Goal: Task Accomplishment & Management: Manage account settings

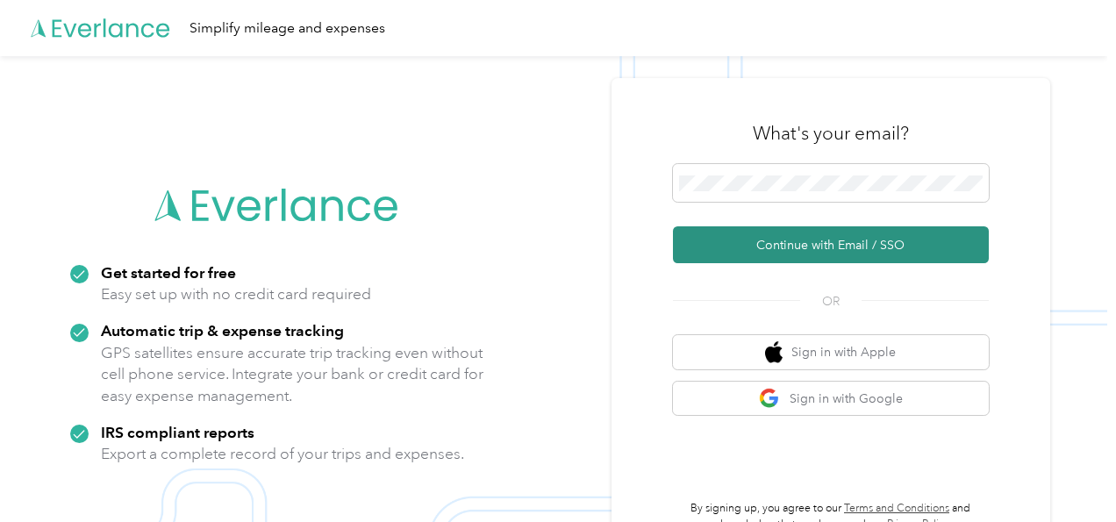
click at [828, 250] on button "Continue with Email / SSO" at bounding box center [831, 244] width 316 height 37
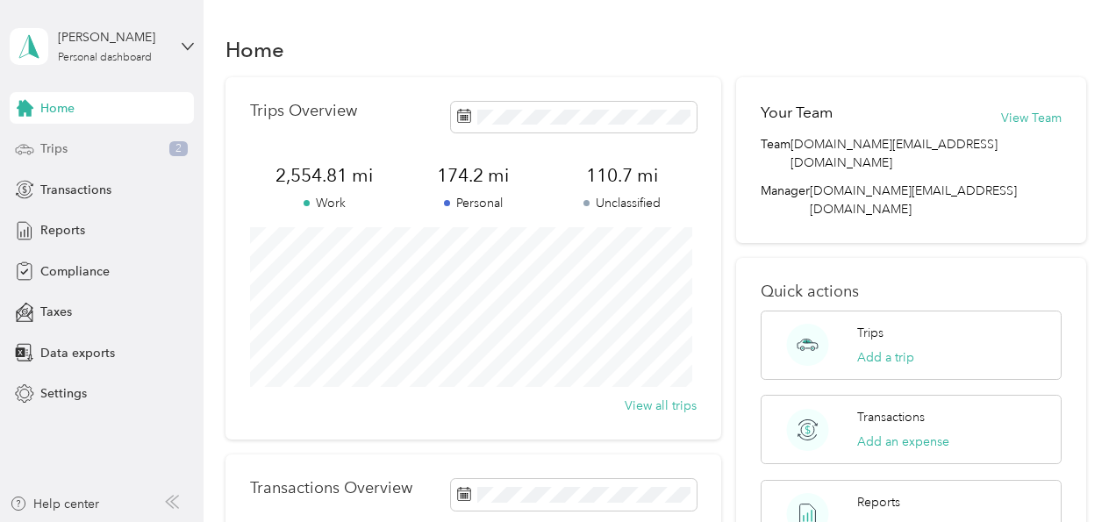
click at [57, 147] on span "Trips" at bounding box center [53, 149] width 27 height 18
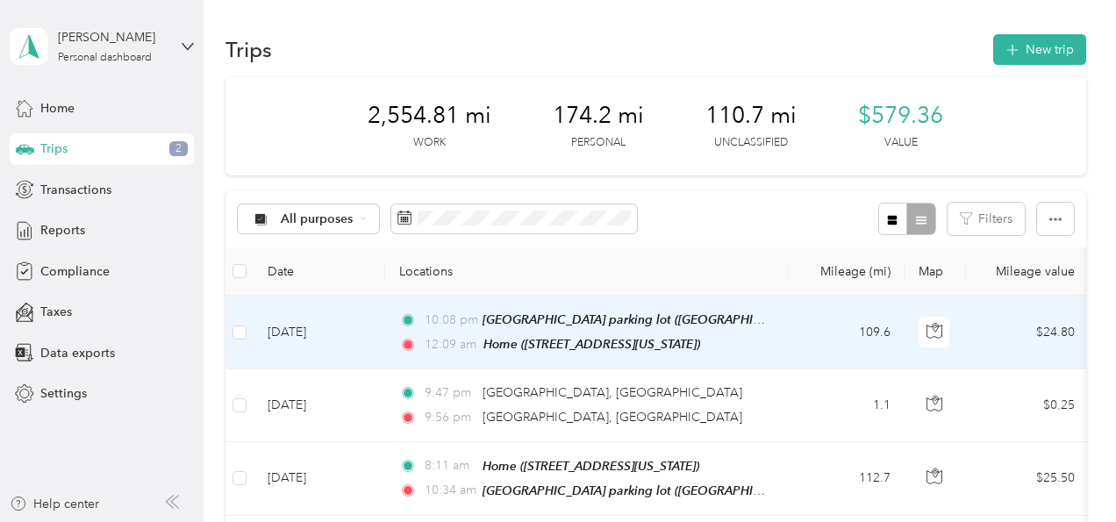
scroll to position [88, 0]
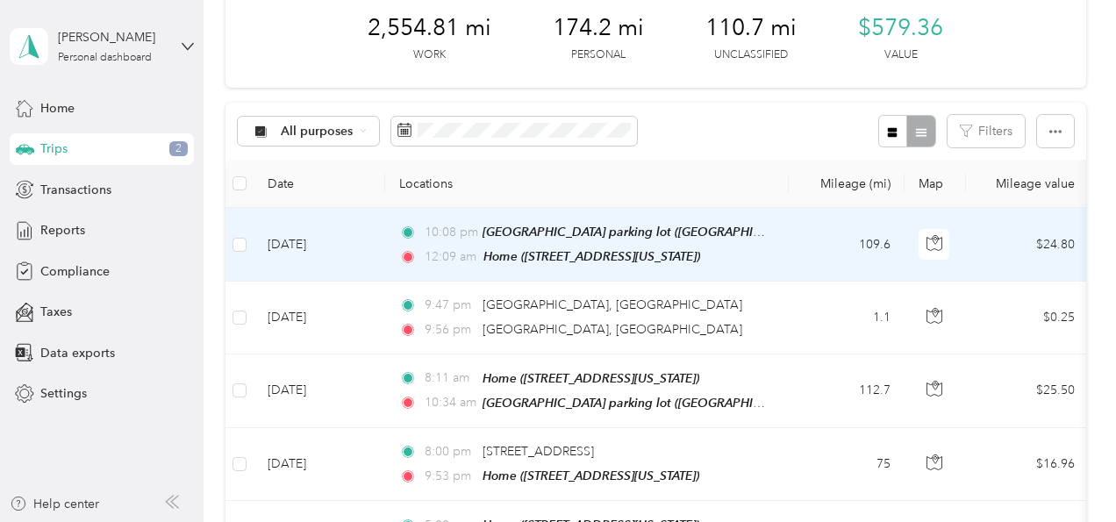
click at [771, 243] on td "10:08 pm Atlanta Airport parking lot (Jamestown, College Park, GA, College Park…" at bounding box center [587, 245] width 404 height 74
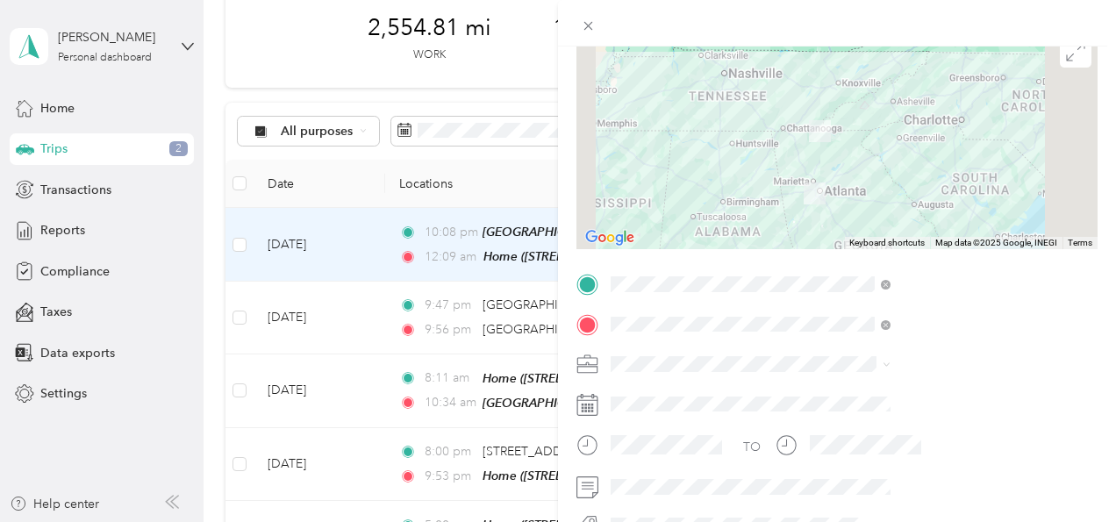
scroll to position [176, 0]
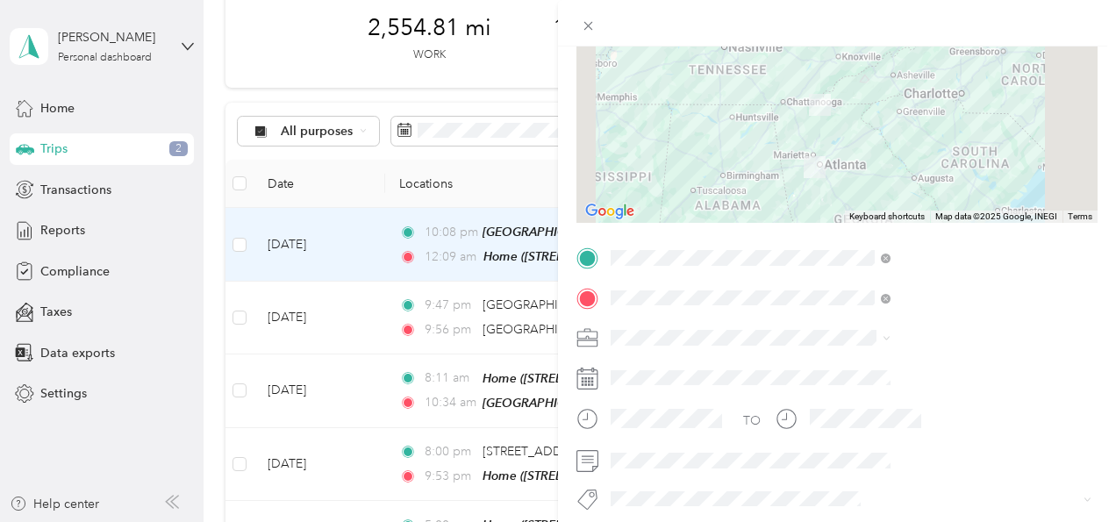
click at [849, 369] on div "Convergint Technologies" at bounding box center [937, 368] width 268 height 18
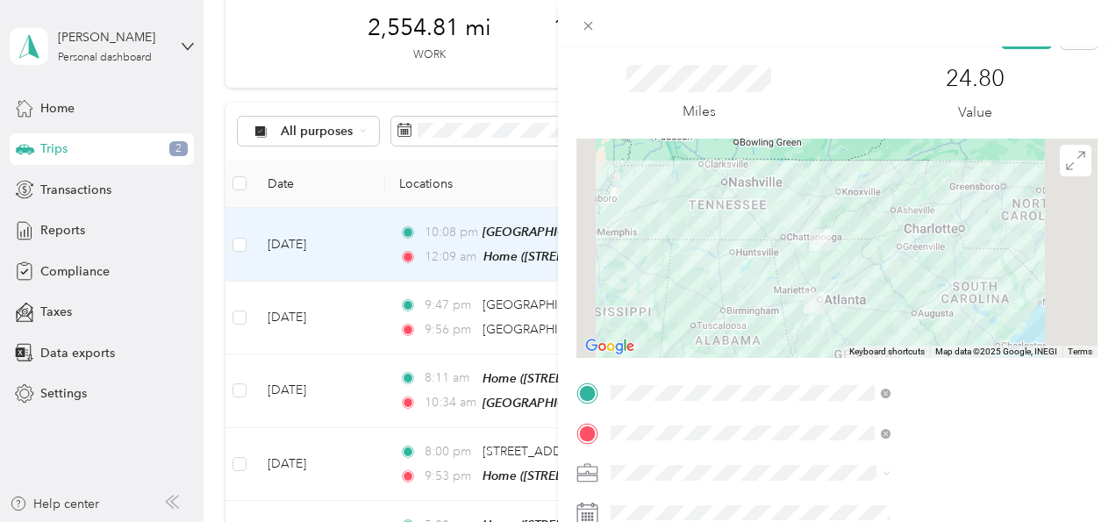
scroll to position [0, 0]
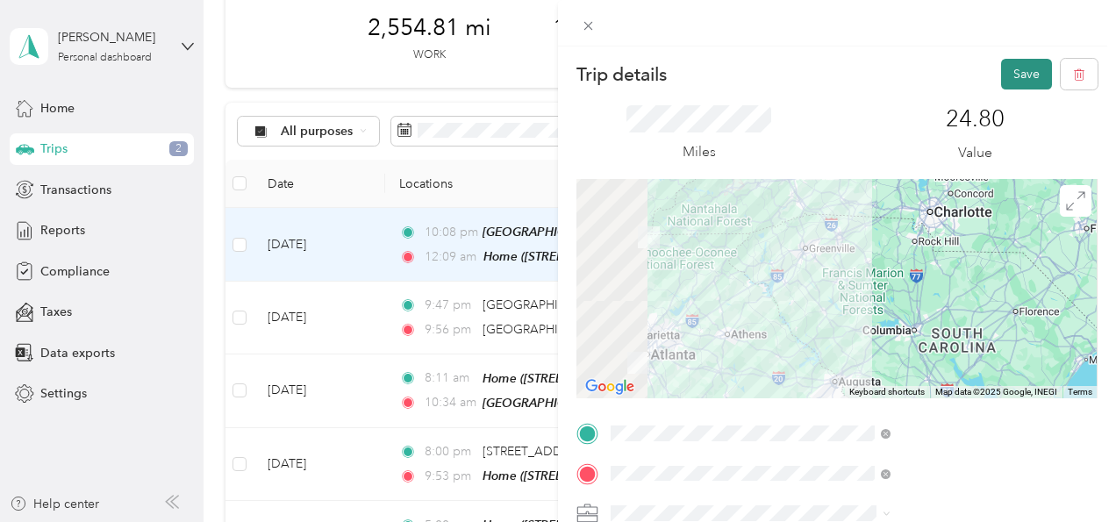
click at [1008, 77] on button "Save" at bounding box center [1026, 74] width 51 height 31
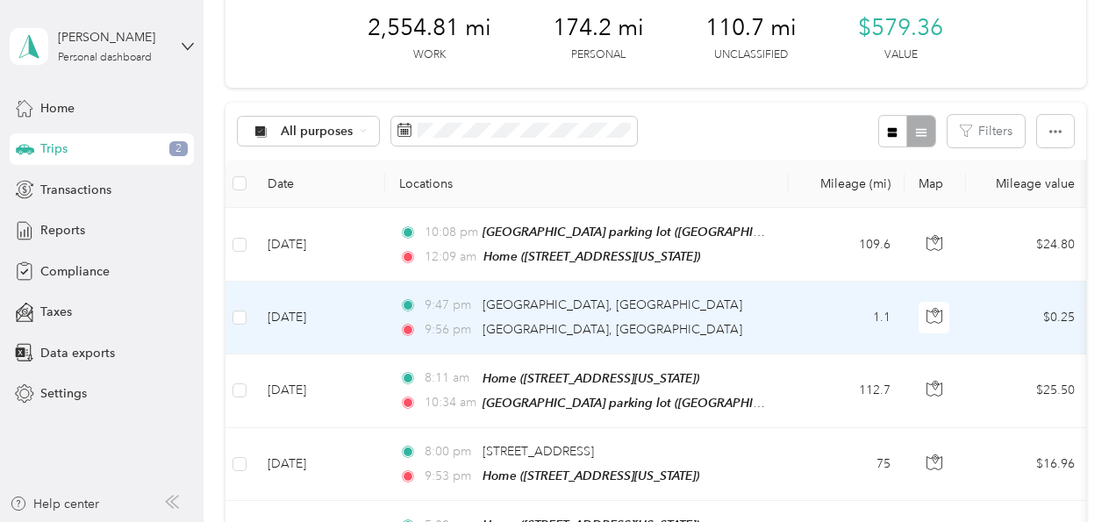
click at [736, 310] on div "9:47 pm Atlanta, GA" at bounding box center [583, 305] width 369 height 19
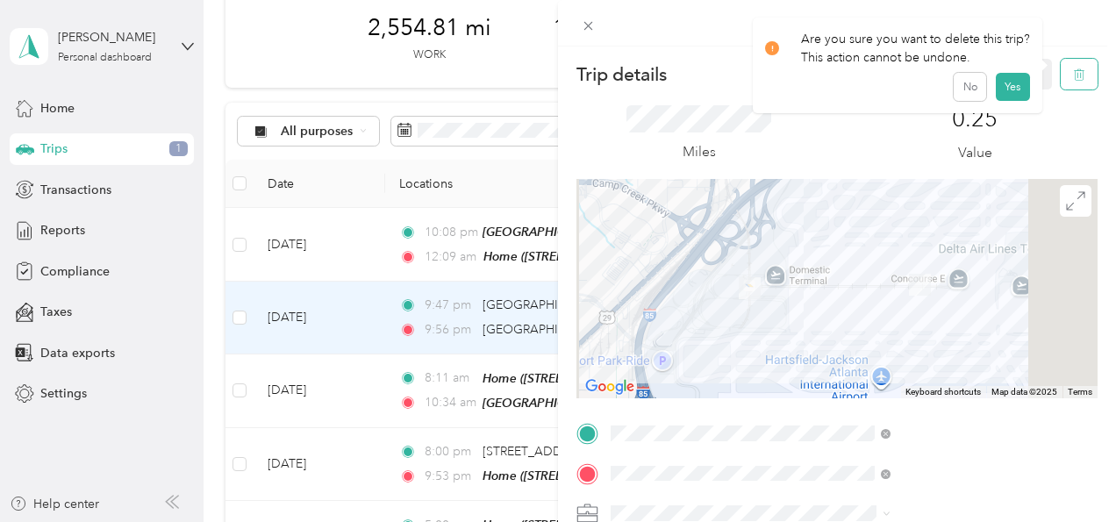
click at [1073, 69] on icon "button" at bounding box center [1079, 74] width 12 height 12
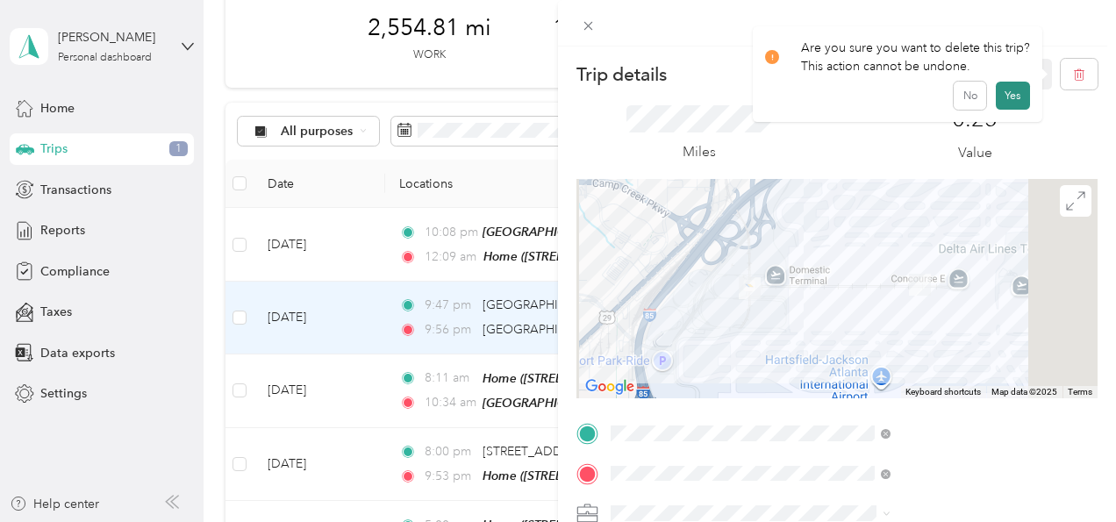
click at [1011, 97] on button "Yes" at bounding box center [1013, 96] width 34 height 28
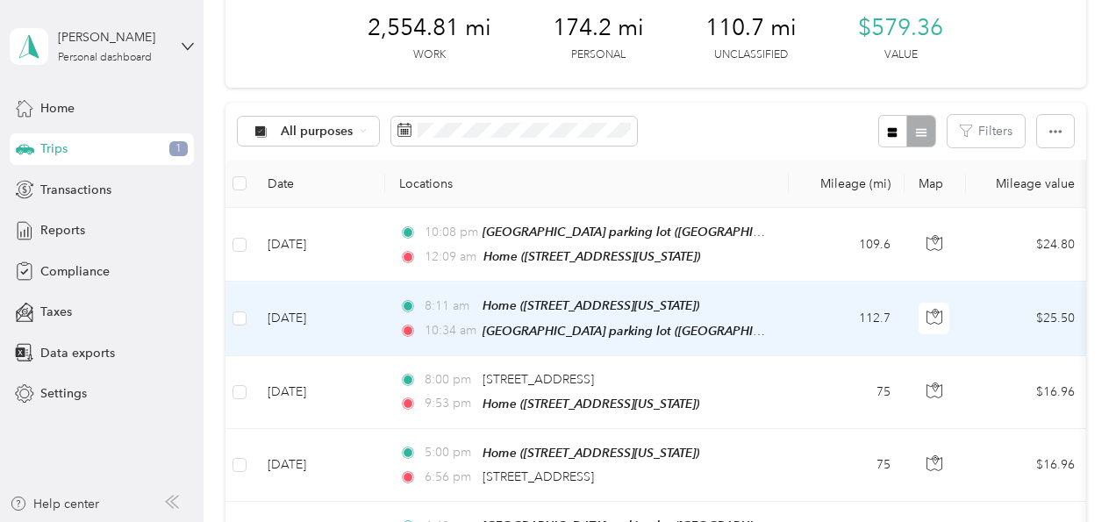
click at [784, 306] on td "8:11 am Home (170 Hunters Ridge Road, Mineral Bluff, Mineral Bluff, Georgia) 10…" at bounding box center [587, 319] width 404 height 74
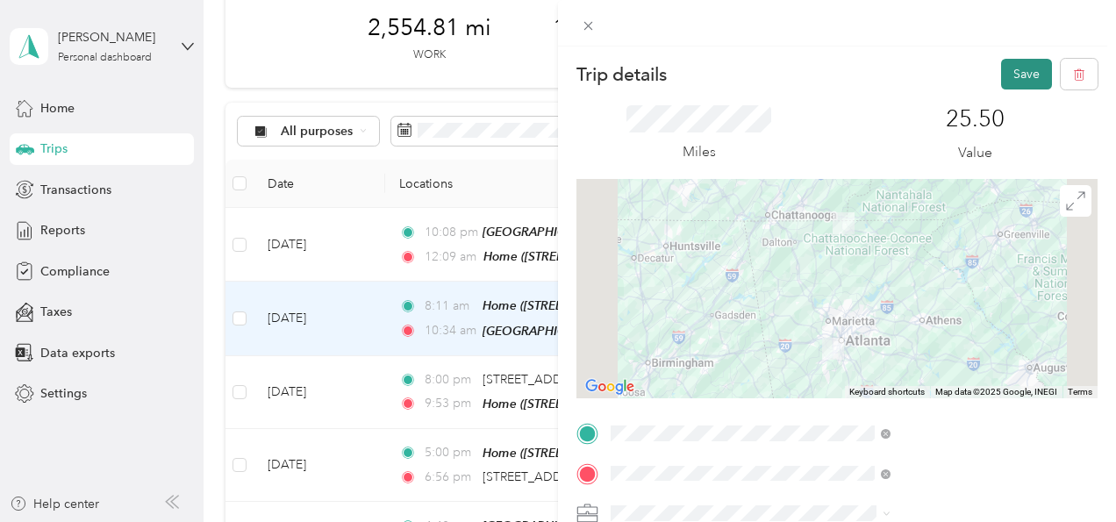
click at [1019, 73] on button "Save" at bounding box center [1026, 74] width 51 height 31
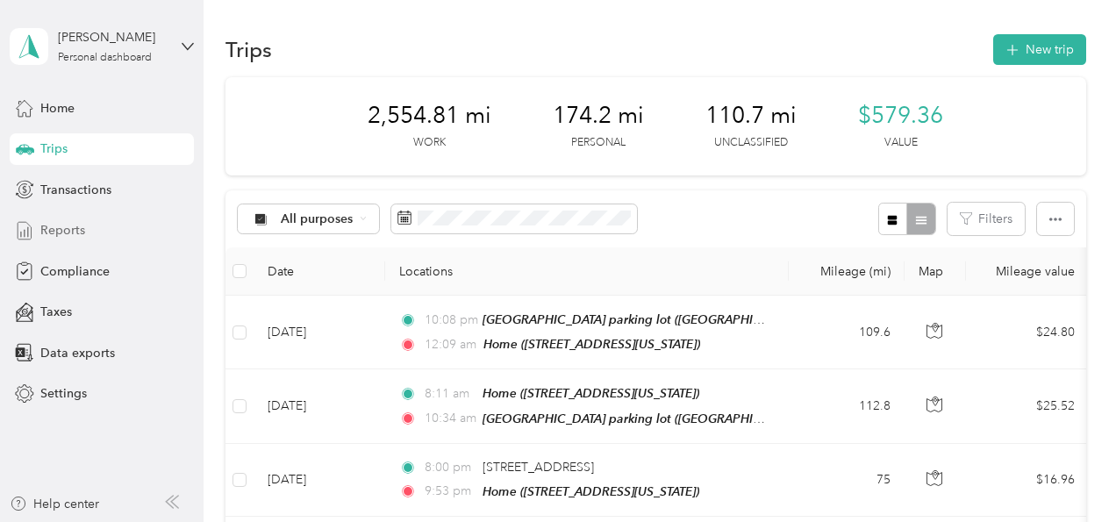
click at [63, 233] on span "Reports" at bounding box center [62, 230] width 45 height 18
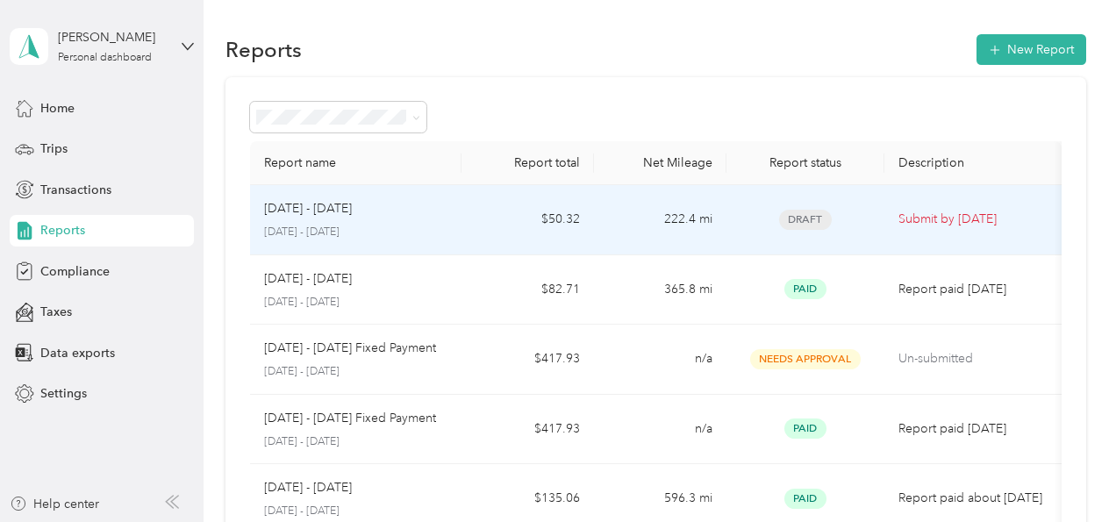
click at [461, 224] on td "Aug 1 - 31, 2025 August 1 - 31, 2025" at bounding box center [356, 220] width 212 height 70
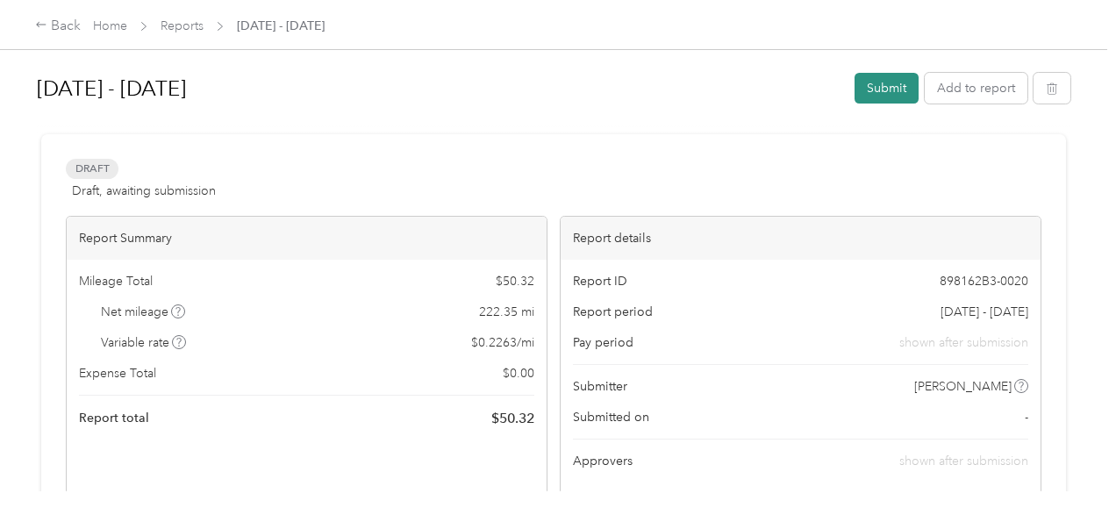
click at [882, 87] on button "Submit" at bounding box center [887, 88] width 64 height 31
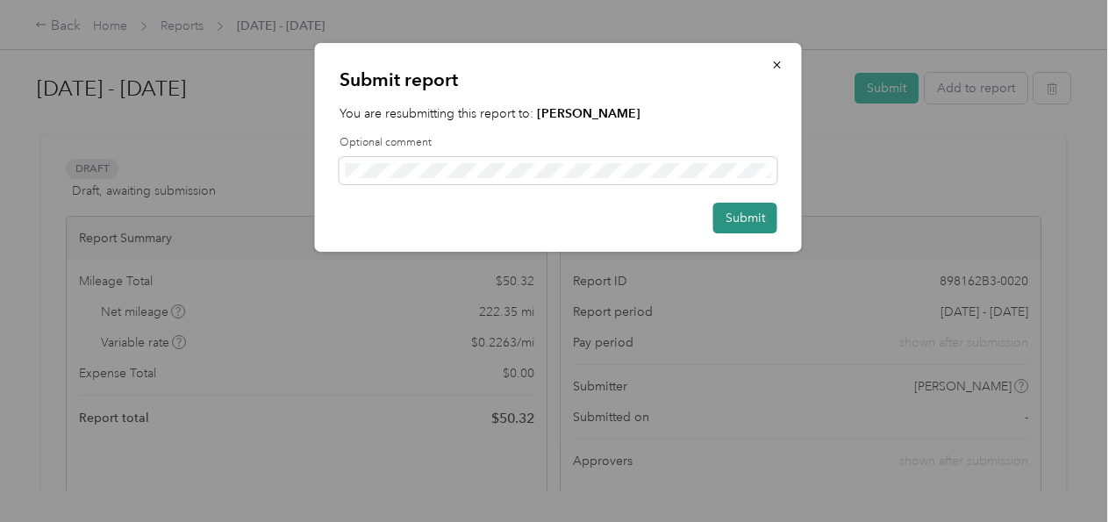
click at [746, 220] on button "Submit" at bounding box center [746, 218] width 64 height 31
